Goal: Navigation & Orientation: Go to known website

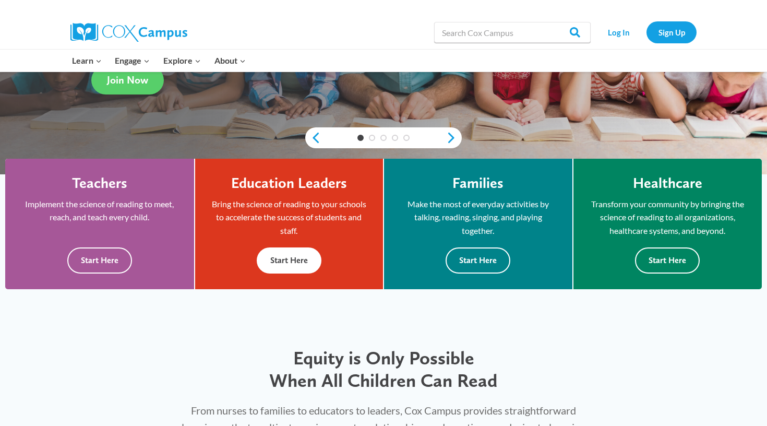
scroll to position [233, 0]
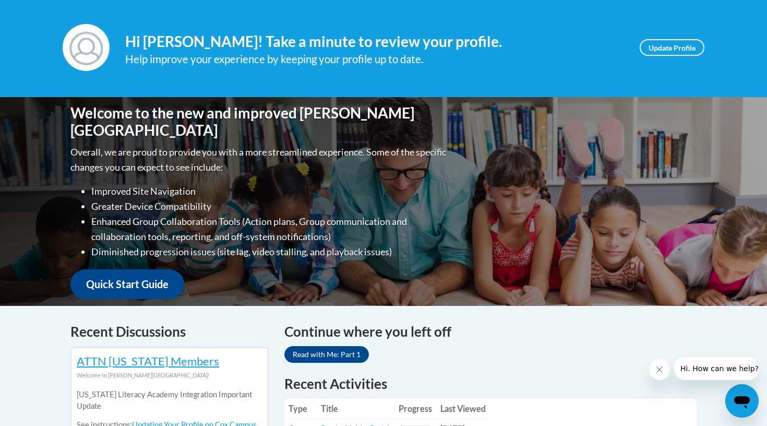
scroll to position [60, 0]
